Goal: Navigation & Orientation: Find specific page/section

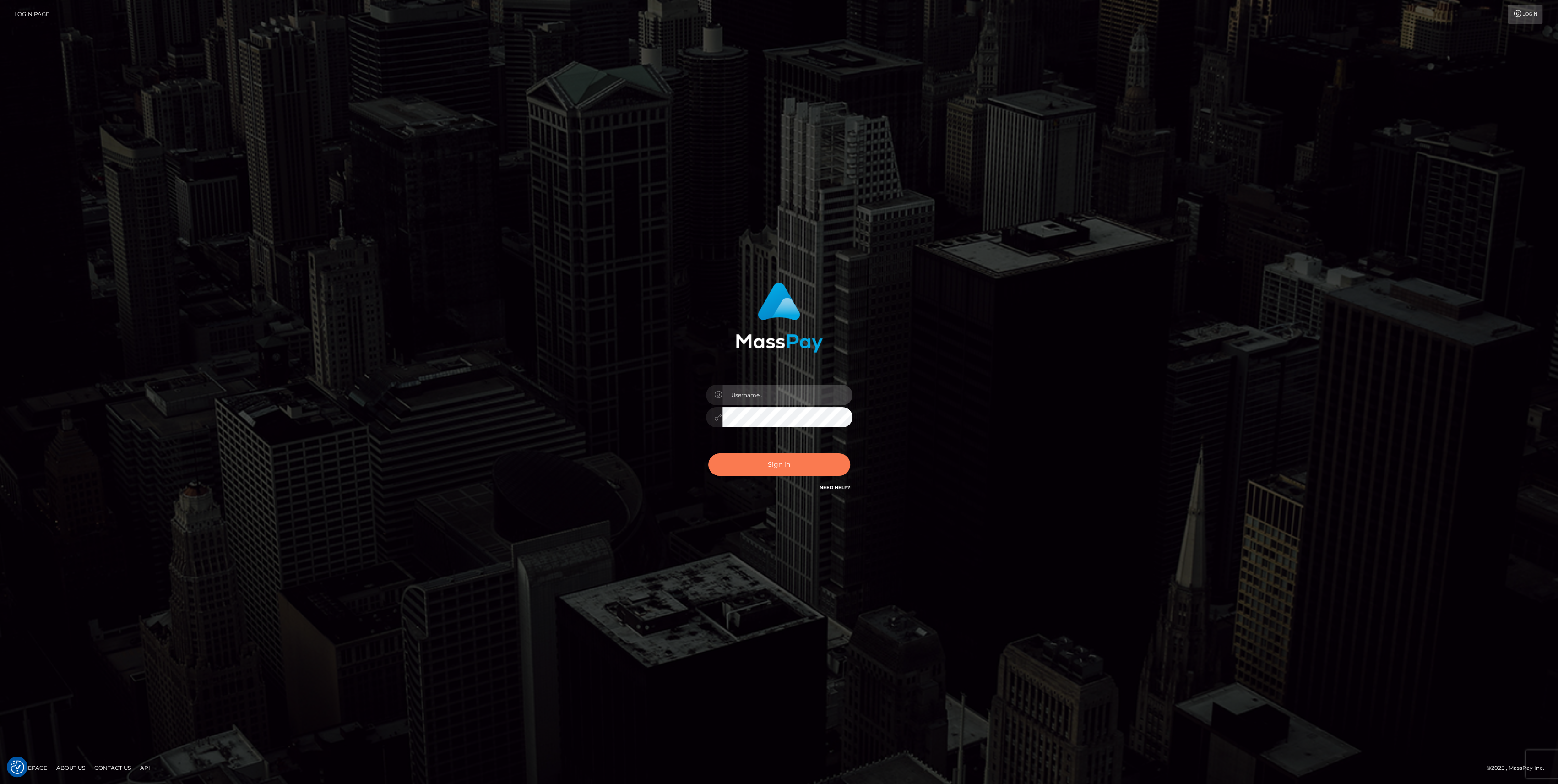
type input "bengreen"
click at [758, 466] on button "Sign in" at bounding box center [779, 464] width 142 height 22
checkbox input "true"
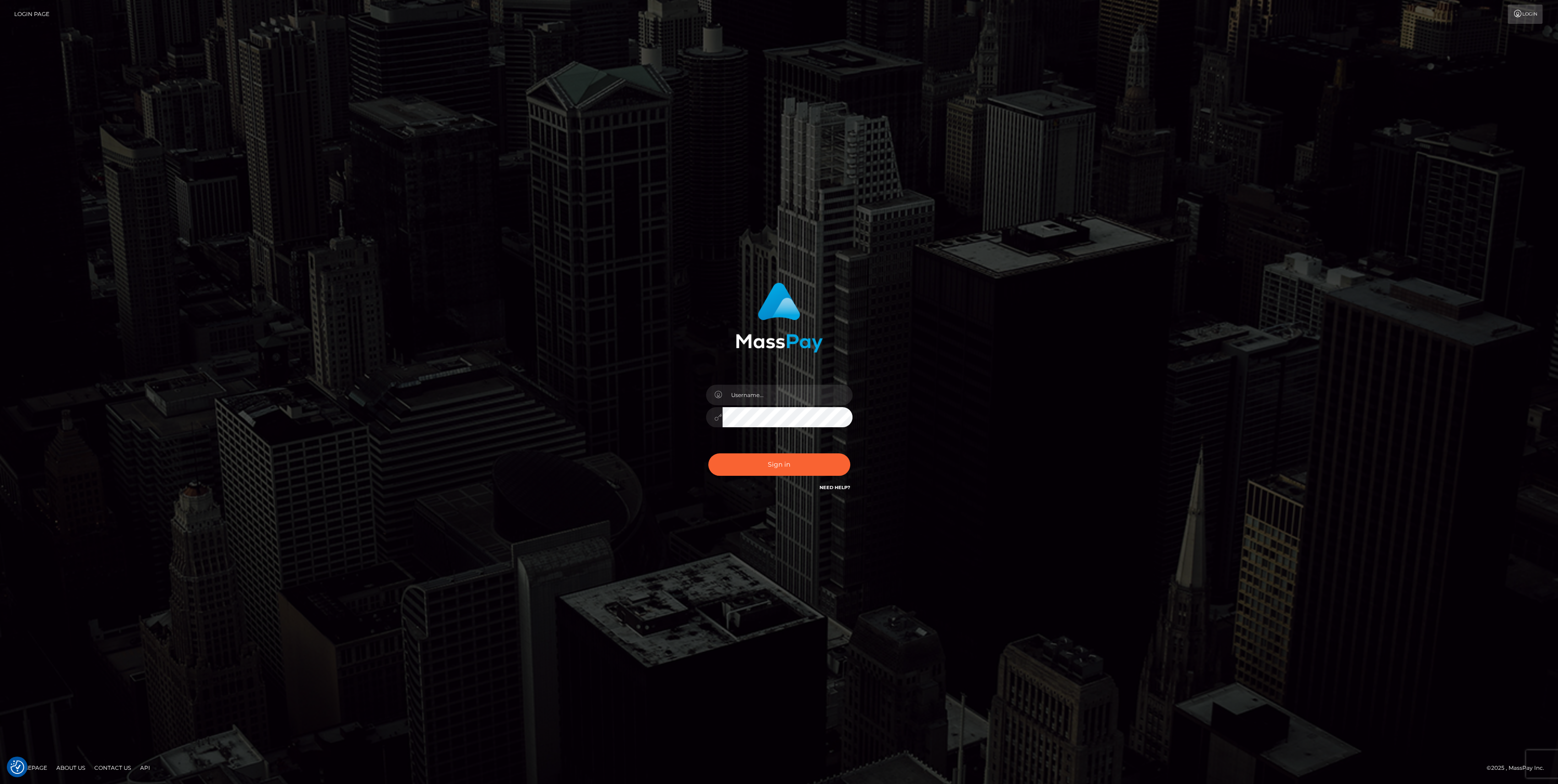
checkbox input "true"
type input "bengreen"
click at [764, 481] on div "Sign in Need Help?" at bounding box center [779, 468] width 160 height 41
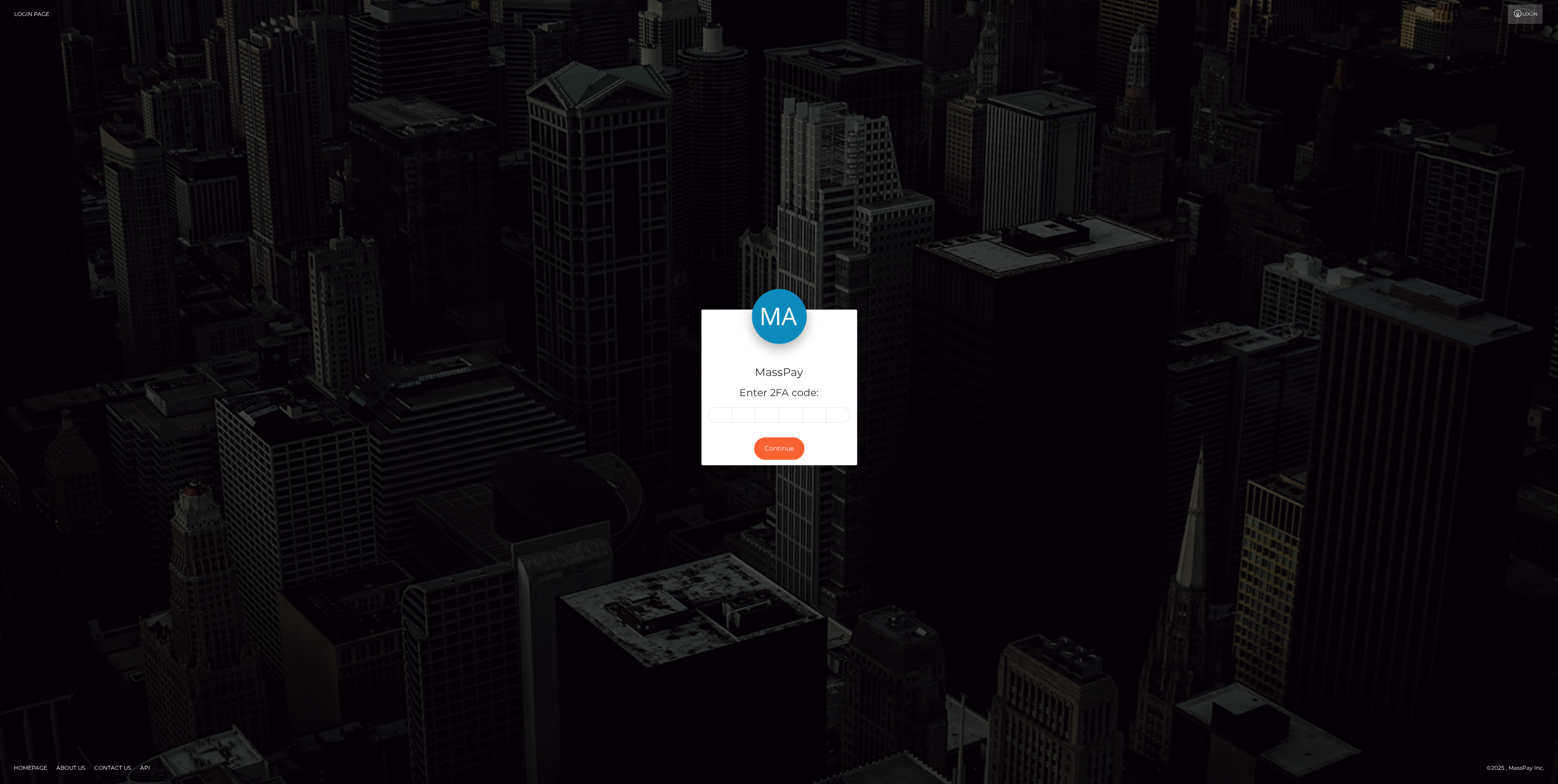
drag, startPoint x: 731, startPoint y: 415, endPoint x: 725, endPoint y: 411, distance: 7.2
type input "2"
type input "1"
type input "6"
type input "0"
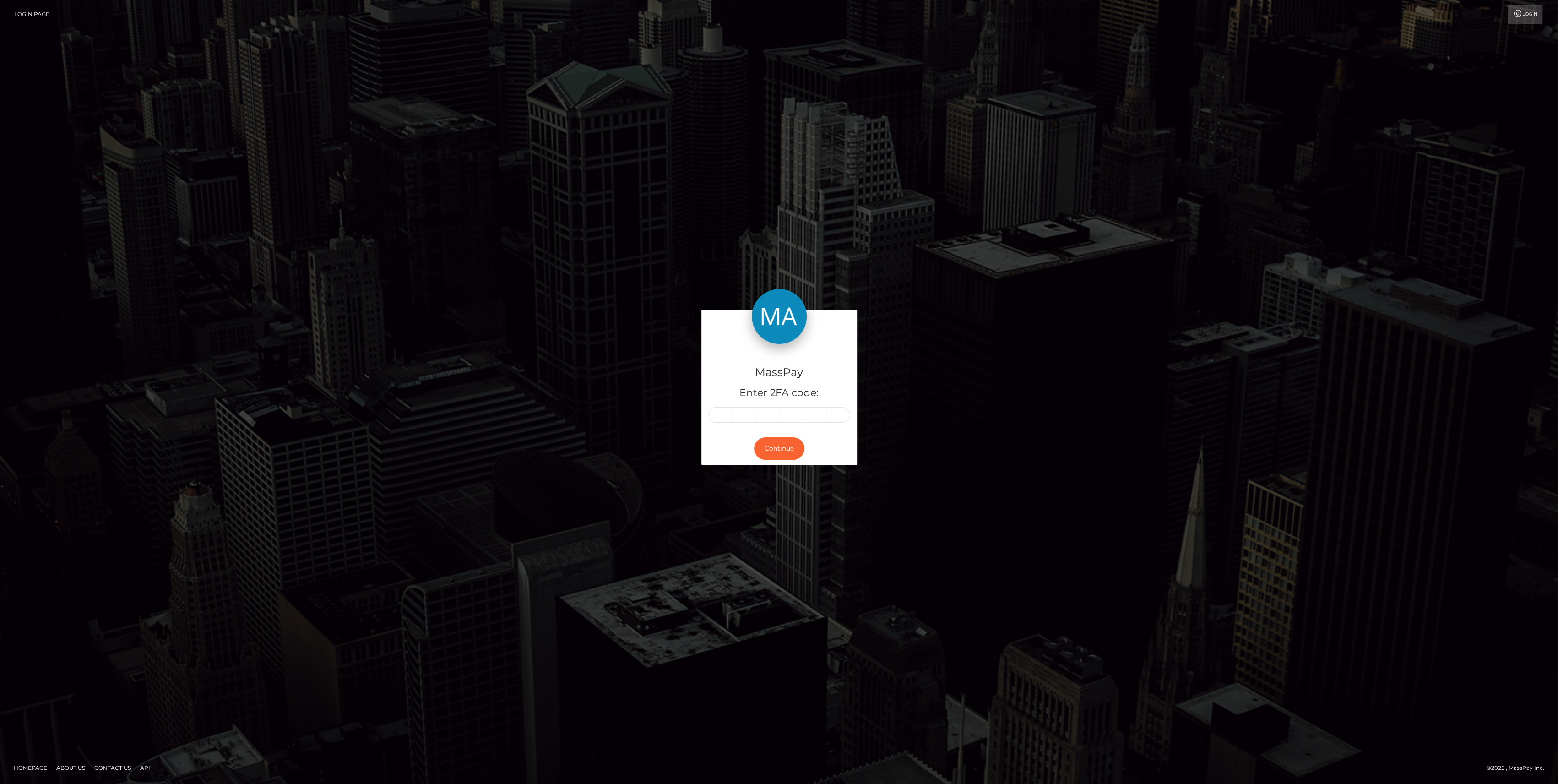
type input "9"
type input "8"
click at [791, 435] on div "Continue" at bounding box center [779, 448] width 155 height 33
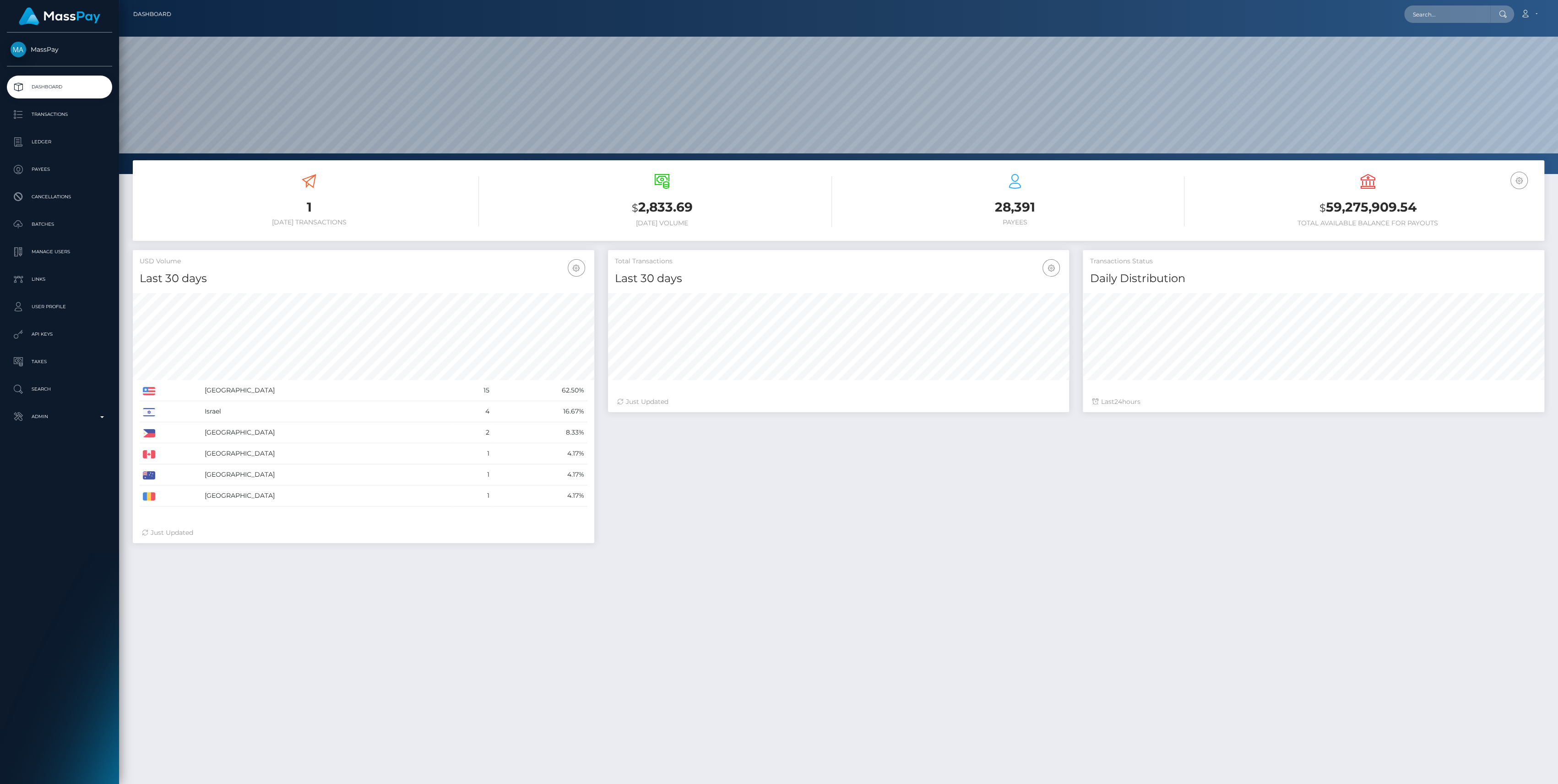
scroll to position [162, 462]
click at [60, 417] on p "Admin" at bounding box center [59, 416] width 98 height 14
click at [52, 689] on link "Finance" at bounding box center [59, 698] width 105 height 20
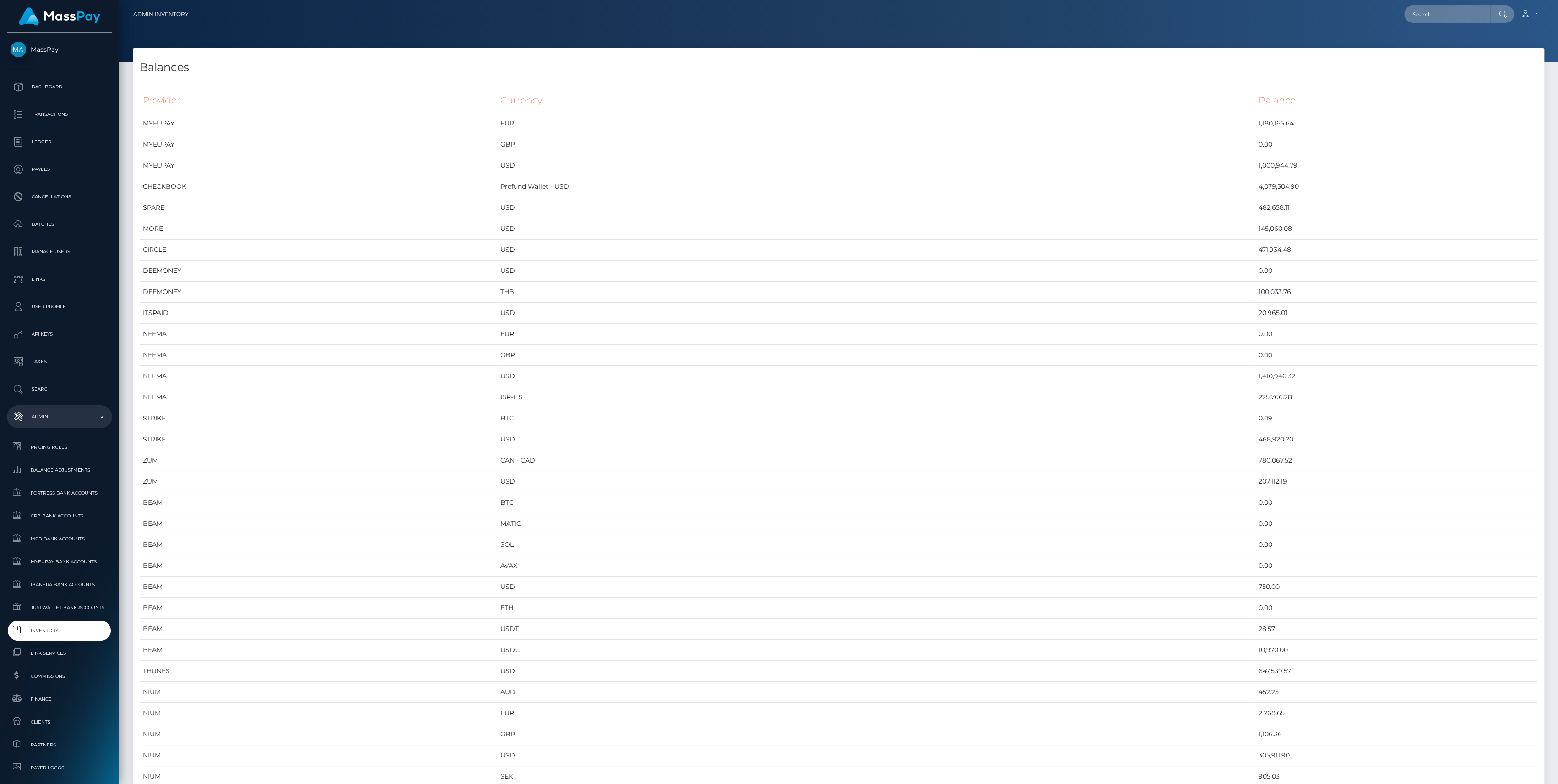
scroll to position [4668, 1411]
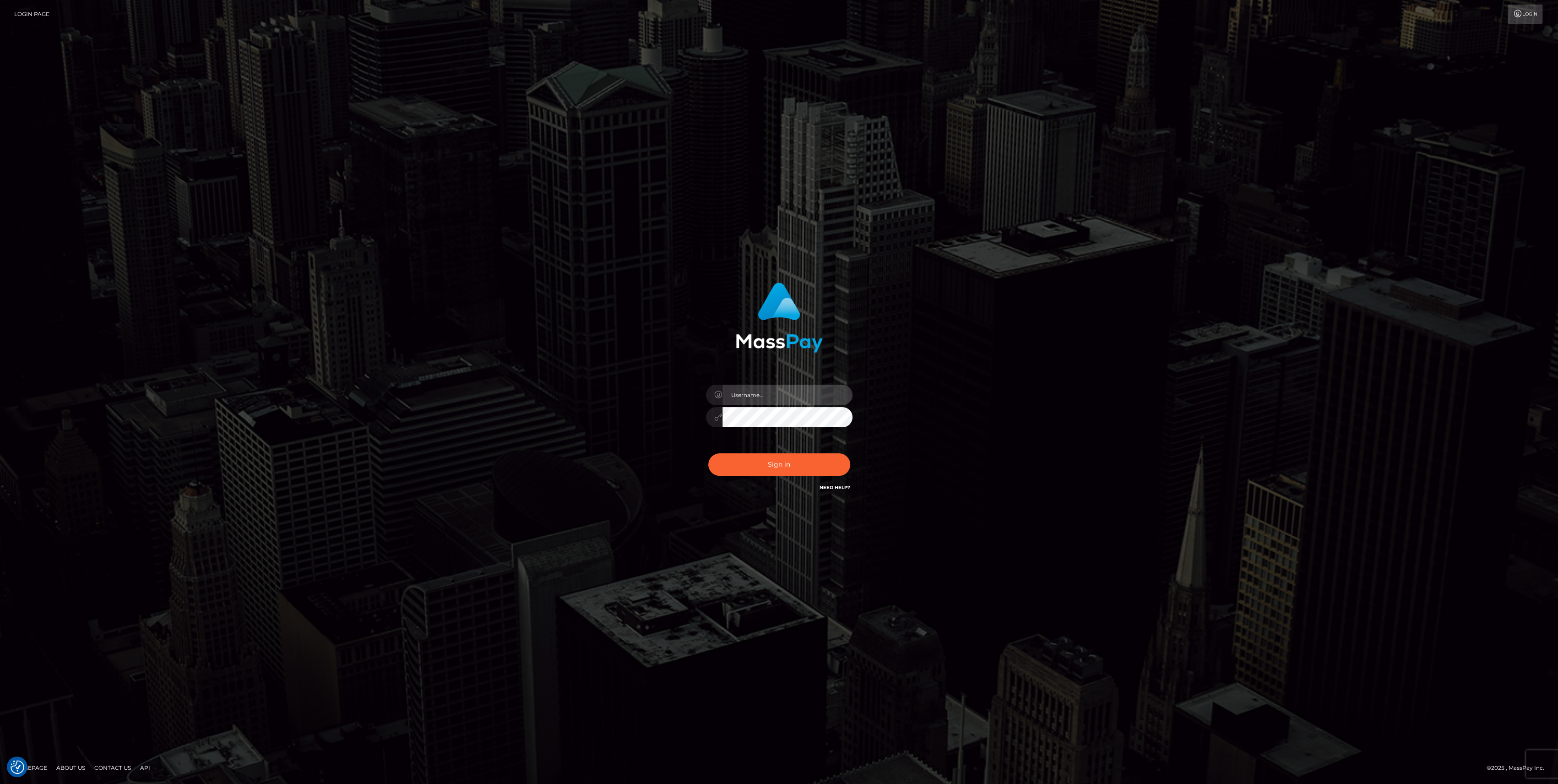
type input "bengreen"
